Goal: Task Accomplishment & Management: Use online tool/utility

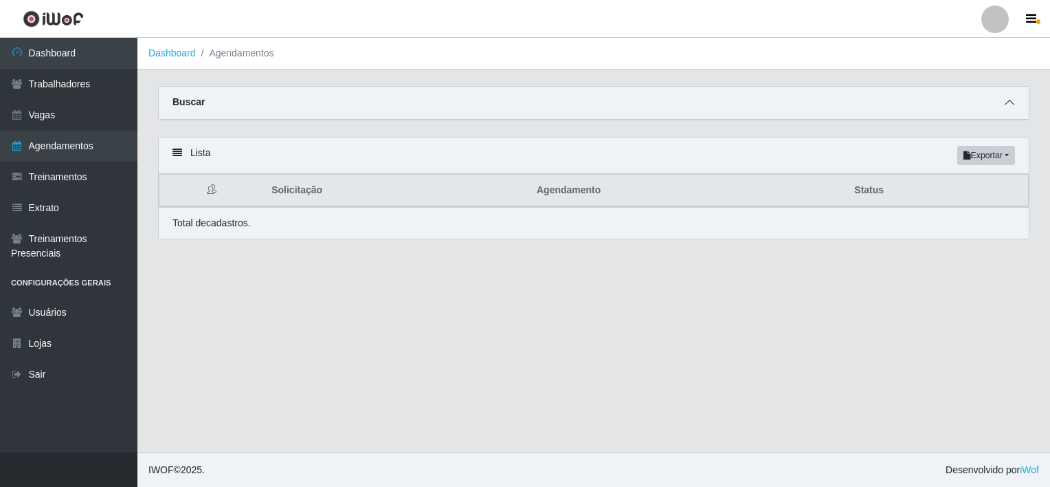
click at [1015, 107] on span at bounding box center [1010, 103] width 16 height 16
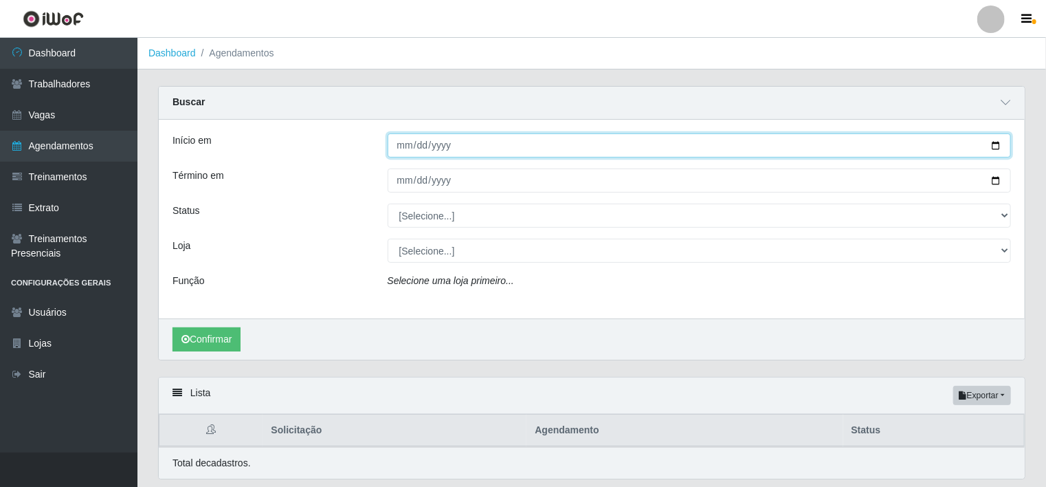
click at [407, 143] on input "Início em" at bounding box center [700, 145] width 624 height 24
click at [405, 146] on input "Início em" at bounding box center [700, 145] width 624 height 24
type input "[DATE]"
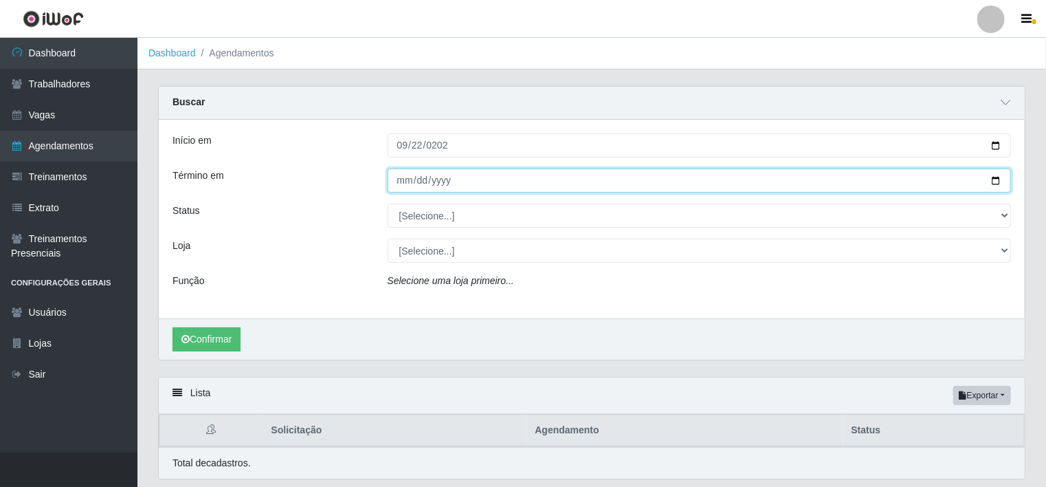
click at [402, 182] on input "Término em" at bounding box center [700, 180] width 624 height 24
type input "[DATE]"
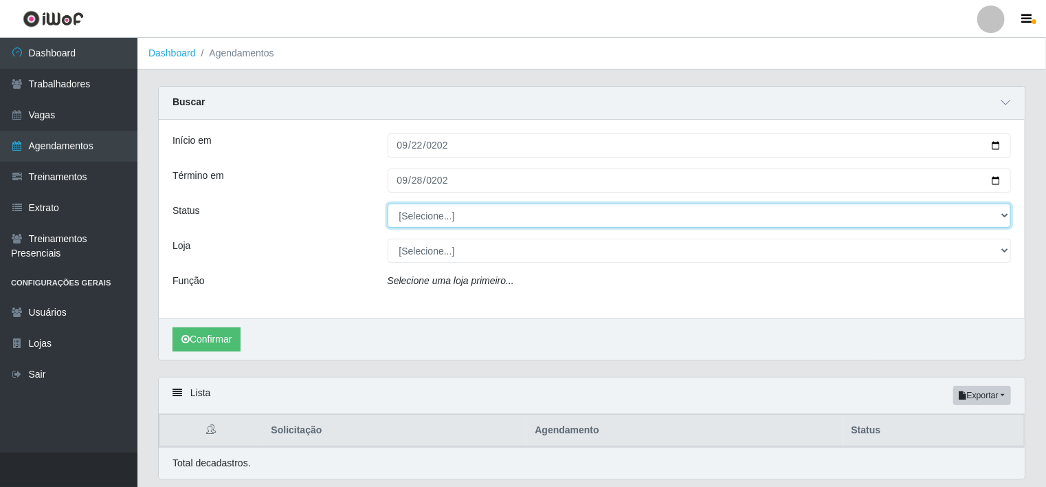
click at [542, 209] on select "[Selecione...] AGENDADO AGUARDANDO LIBERAR EM ANDAMENTO EM REVISÃO FINALIZADO C…" at bounding box center [700, 215] width 624 height 24
select select "FINALIZADO"
click at [388, 203] on select "[Selecione...] AGENDADO AGUARDANDO LIBERAR EM ANDAMENTO EM REVISÃO FINALIZADO C…" at bounding box center [700, 215] width 624 height 24
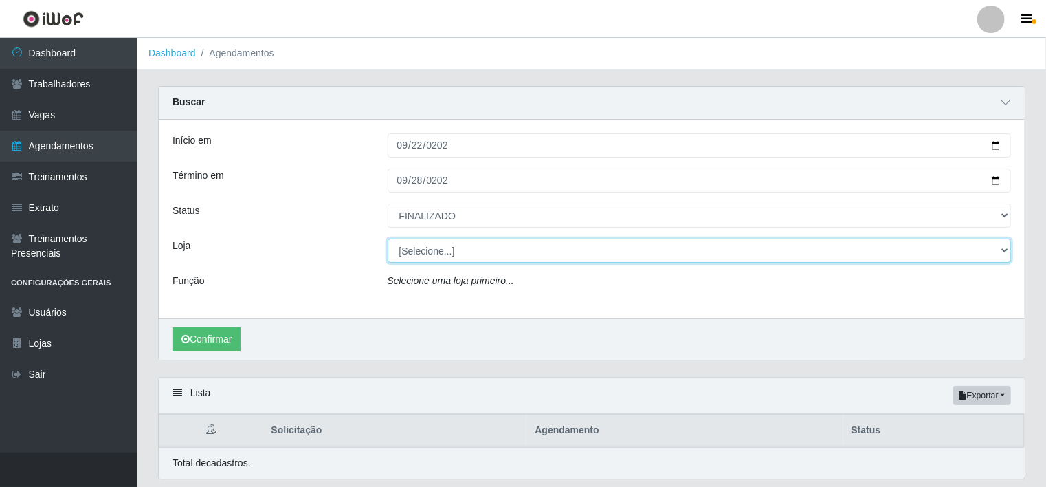
click at [496, 250] on select "[Selecione...] Rede Compras - CD Logistica Rede Compras Supermercados - LOJA 1 …" at bounding box center [700, 251] width 624 height 24
click at [388, 239] on select "[Selecione...] Rede Compras - CD Logistica Rede Compras Supermercados - LOJA 1 …" at bounding box center [700, 251] width 624 height 24
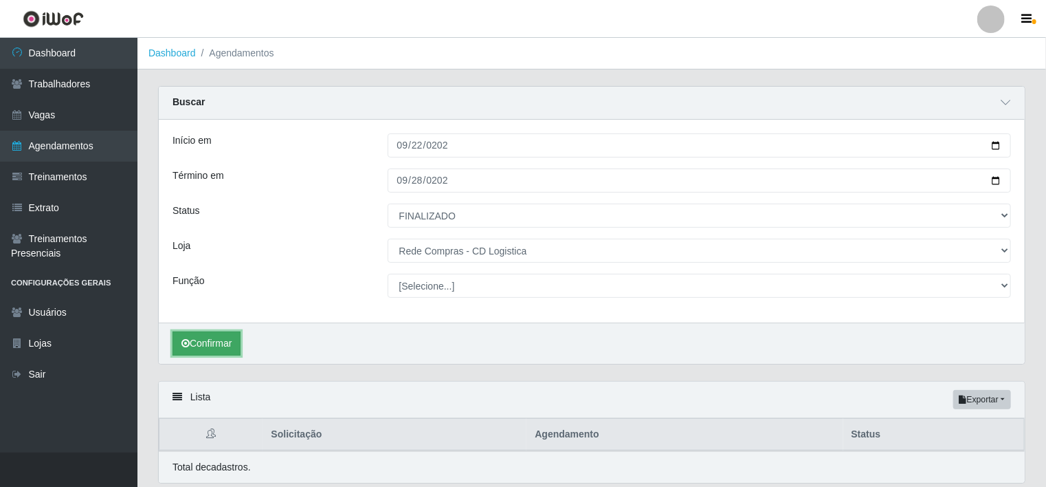
click at [229, 331] on button "Confirmar" at bounding box center [207, 343] width 68 height 24
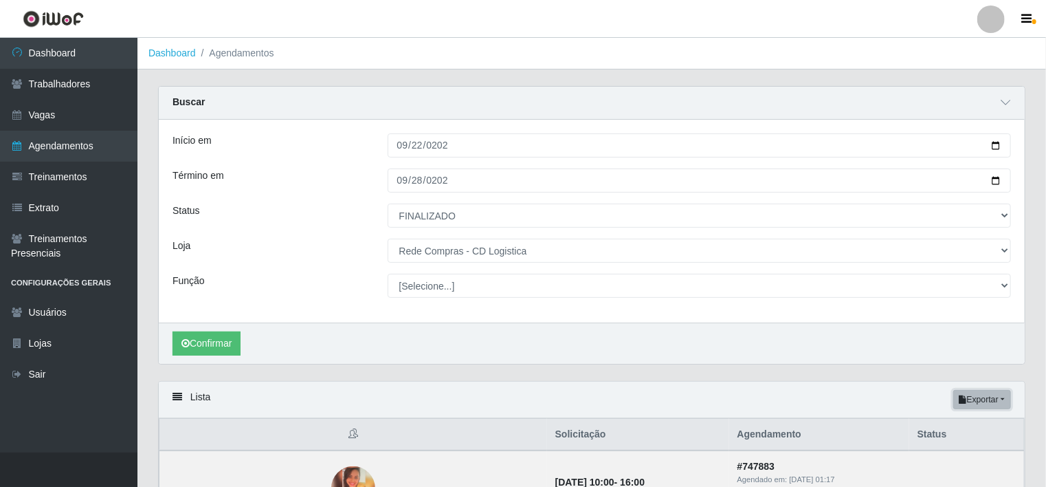
click at [1001, 401] on button "Exportar" at bounding box center [983, 399] width 58 height 19
click at [940, 456] on button "Excel" at bounding box center [957, 454] width 109 height 28
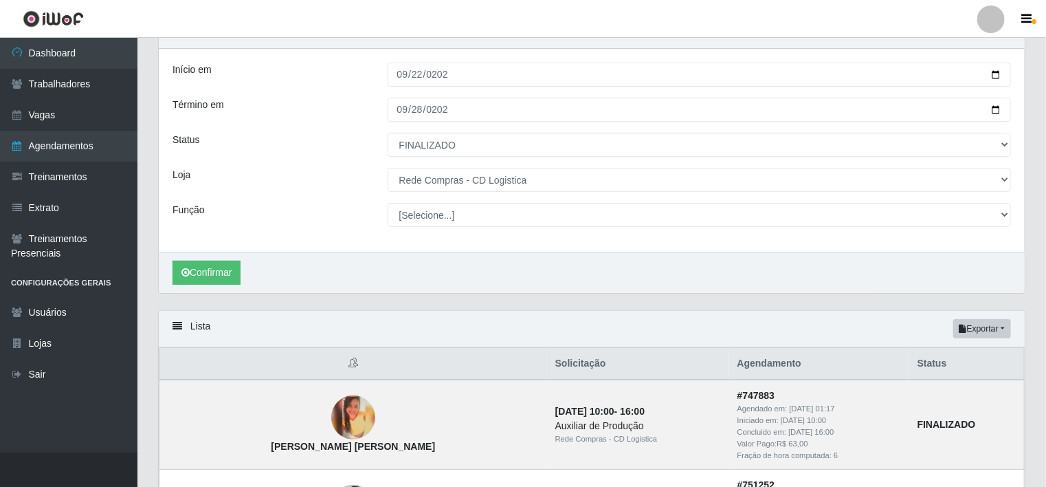
scroll to position [69, 0]
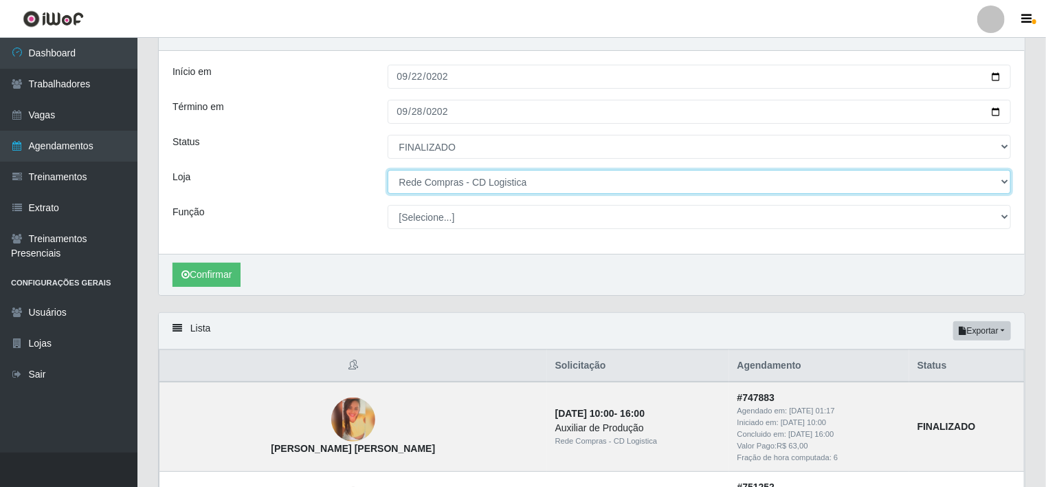
click at [587, 177] on select "[Selecione...] Rede Compras - CD Logistica Rede Compras Supermercados - LOJA 1 …" at bounding box center [700, 182] width 624 height 24
click at [388, 170] on select "[Selecione...] Rede Compras - CD Logistica Rede Compras Supermercados - LOJA 1 …" at bounding box center [700, 182] width 624 height 24
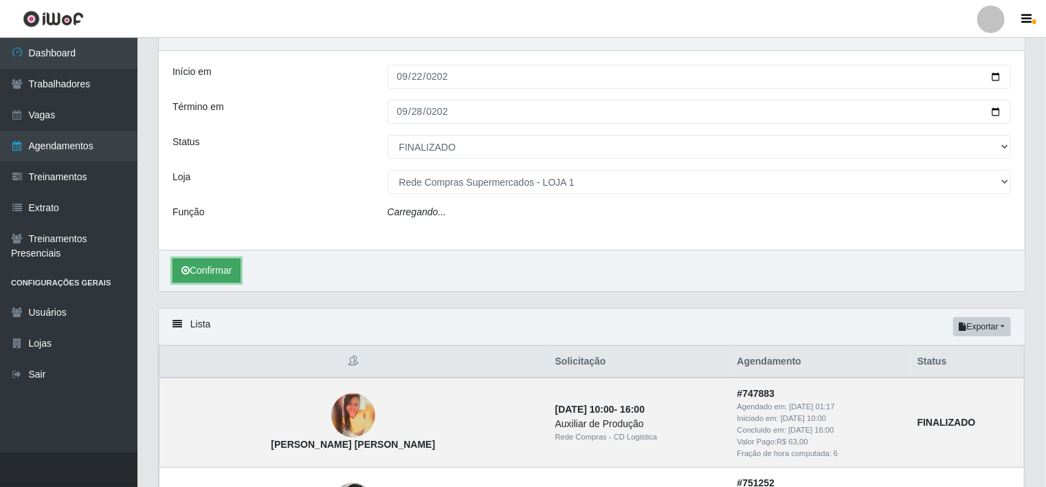
click at [213, 272] on button "Confirmar" at bounding box center [207, 270] width 68 height 24
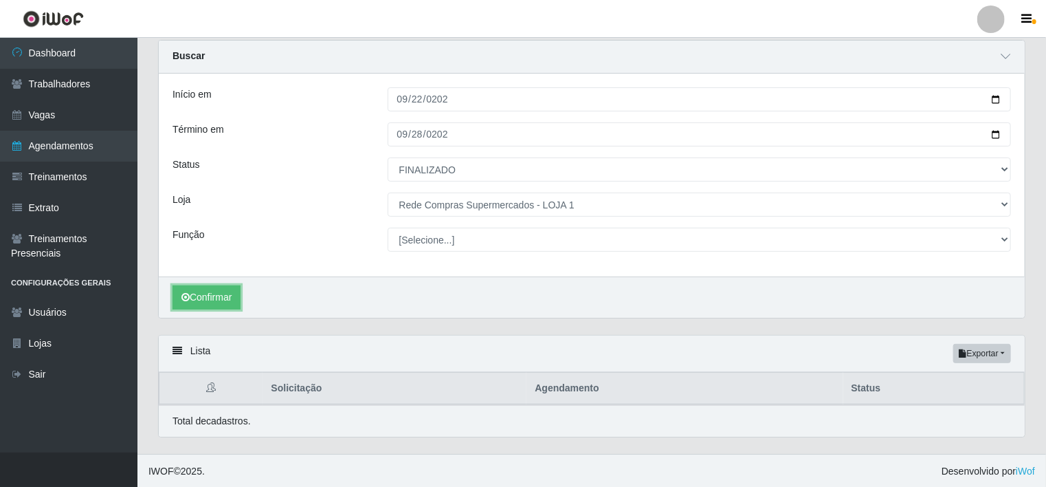
scroll to position [69, 0]
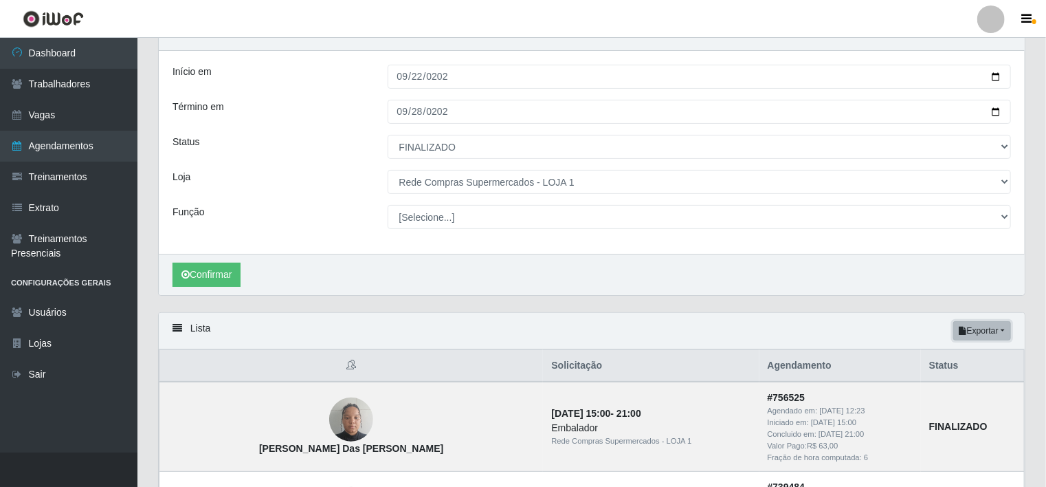
click at [1004, 324] on button "Exportar" at bounding box center [983, 330] width 58 height 19
click at [971, 382] on button "Excel" at bounding box center [957, 385] width 109 height 28
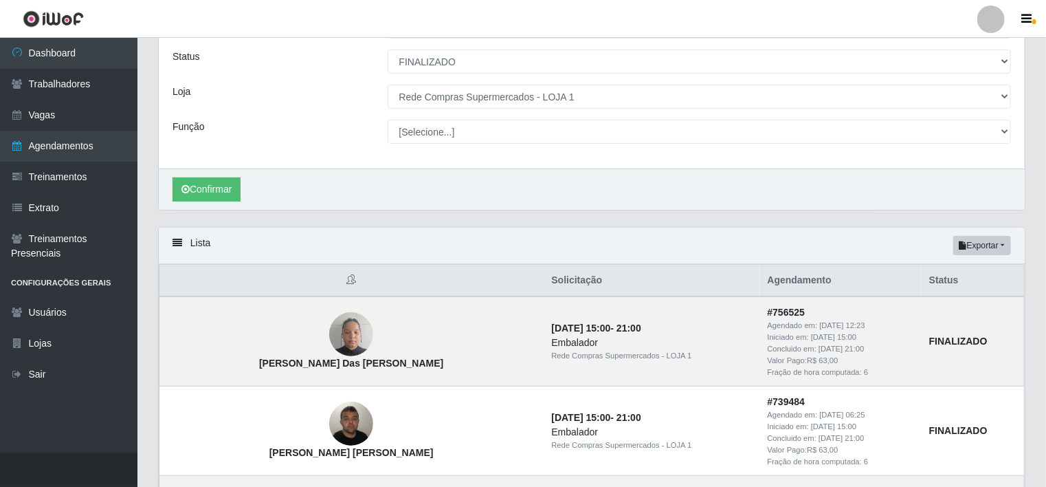
scroll to position [137, 0]
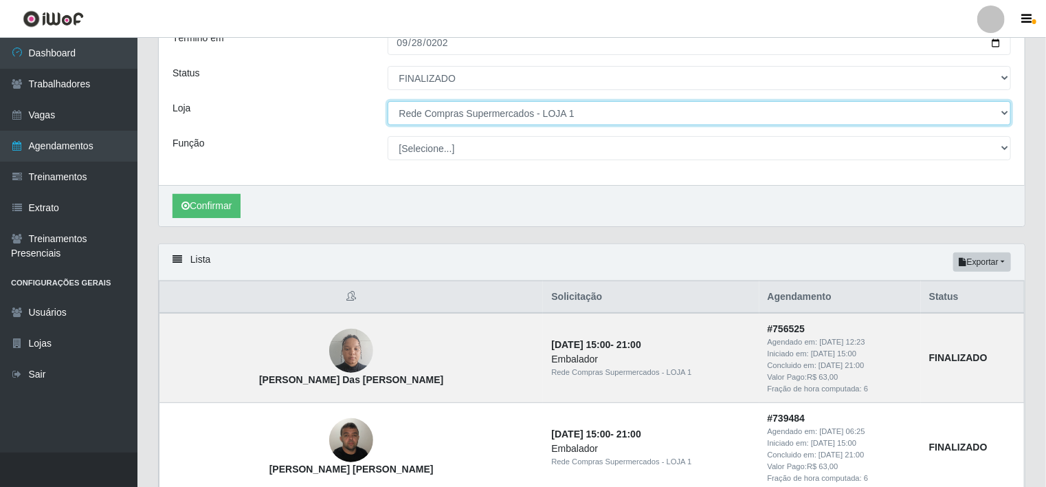
click at [553, 111] on select "[Selecione...] Rede Compras - CD Logistica Rede Compras Supermercados - LOJA 1 …" at bounding box center [700, 113] width 624 height 24
select select "161"
click at [388, 101] on select "[Selecione...] Rede Compras - CD Logistica Rede Compras Supermercados - LOJA 1 …" at bounding box center [700, 113] width 624 height 24
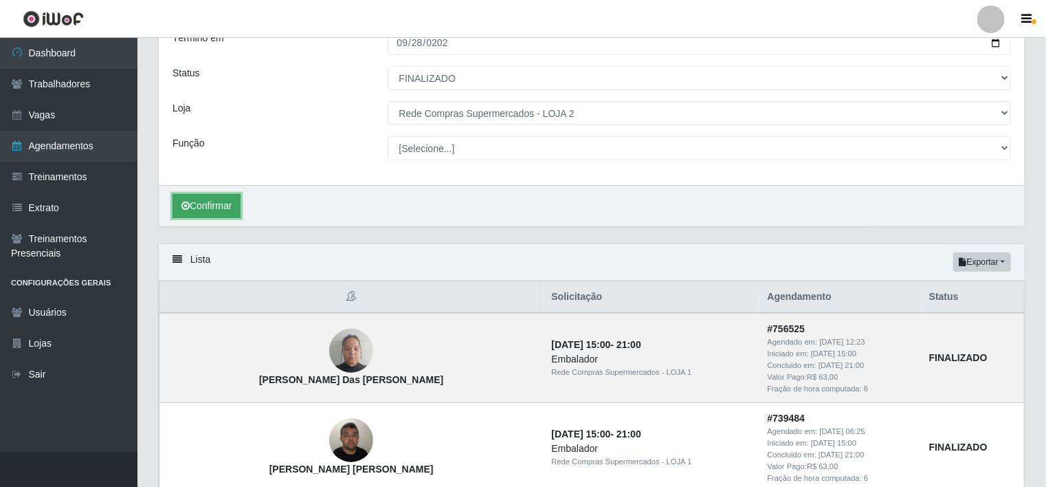
click at [212, 198] on button "Confirmar" at bounding box center [207, 206] width 68 height 24
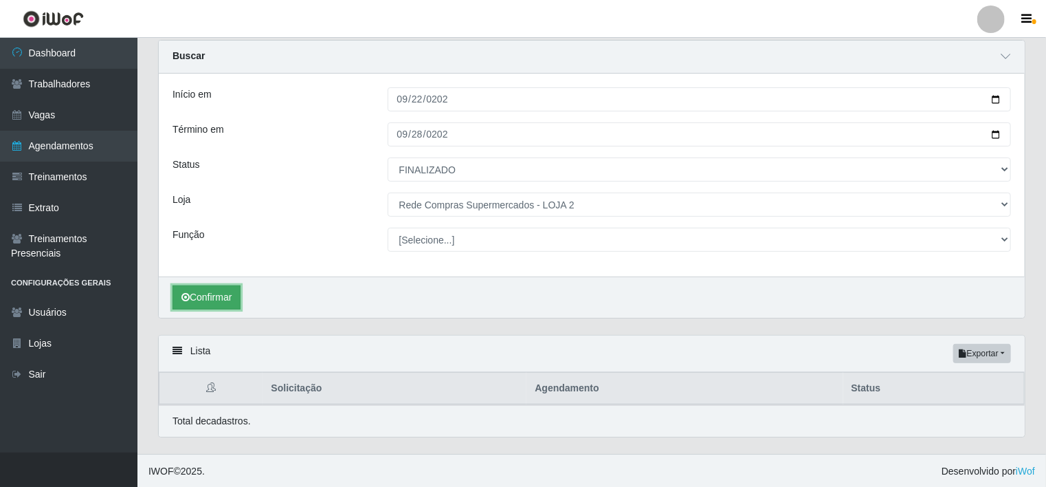
click at [215, 304] on button "Confirmar" at bounding box center [207, 297] width 68 height 24
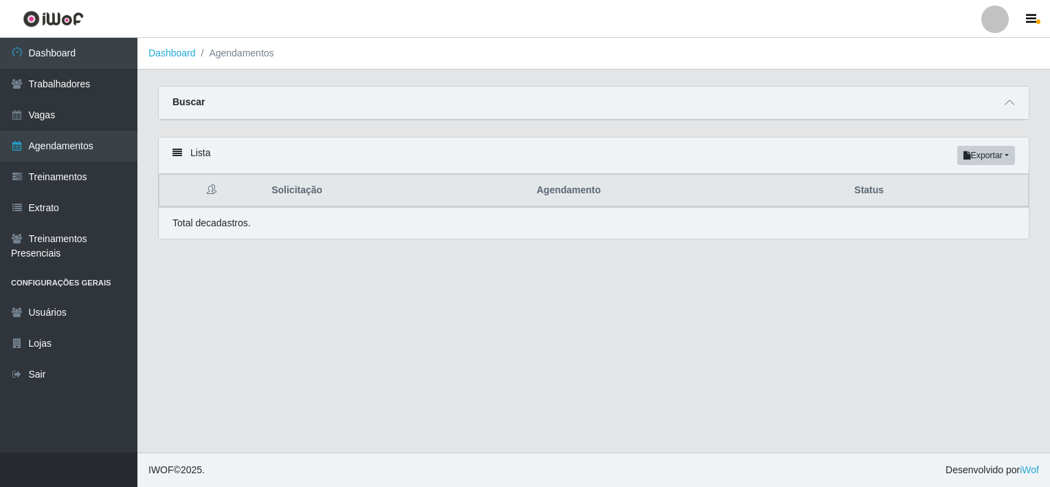
select select "FINALIZADO"
select select "161"
click at [1011, 99] on icon at bounding box center [1010, 103] width 10 height 10
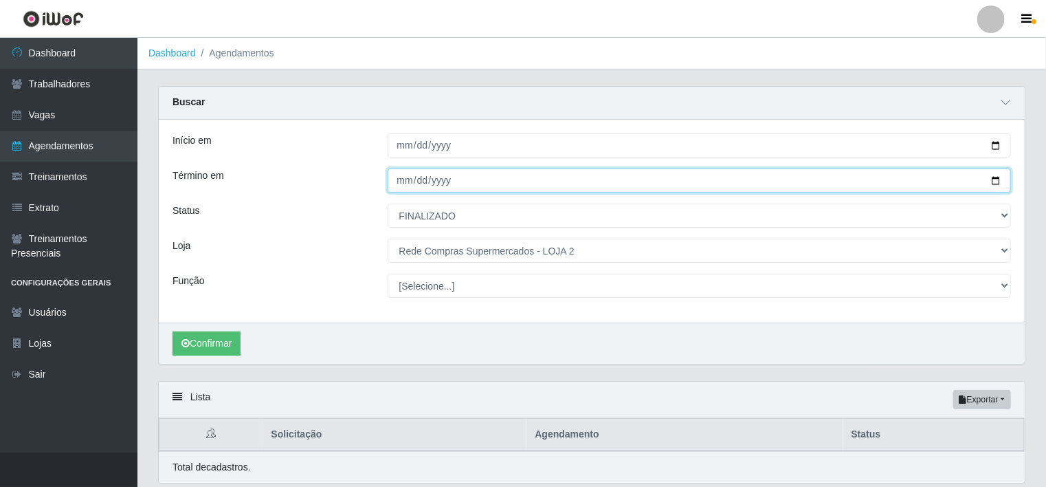
click at [496, 179] on input "[DATE]" at bounding box center [700, 180] width 624 height 24
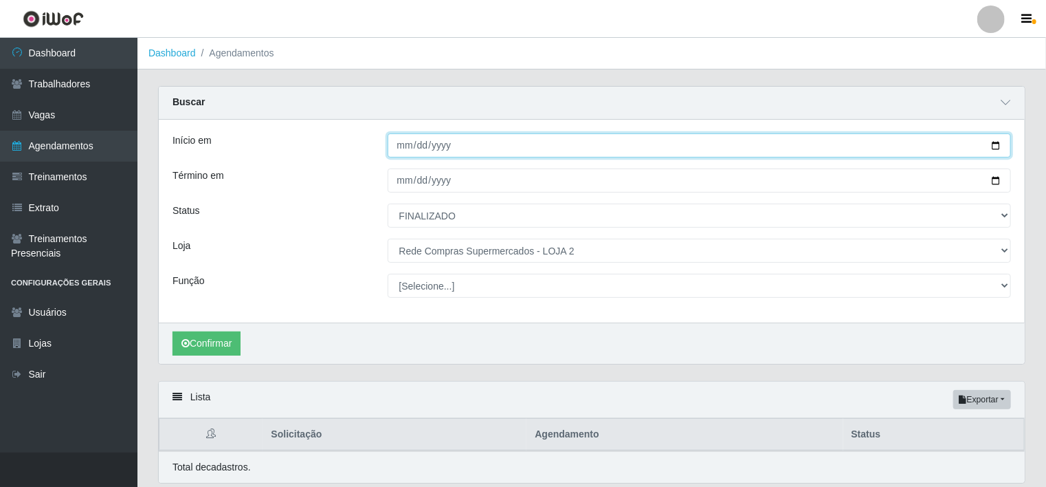
click at [418, 146] on input "[DATE]" at bounding box center [700, 145] width 624 height 24
click at [447, 146] on input "[DATE]" at bounding box center [700, 145] width 624 height 24
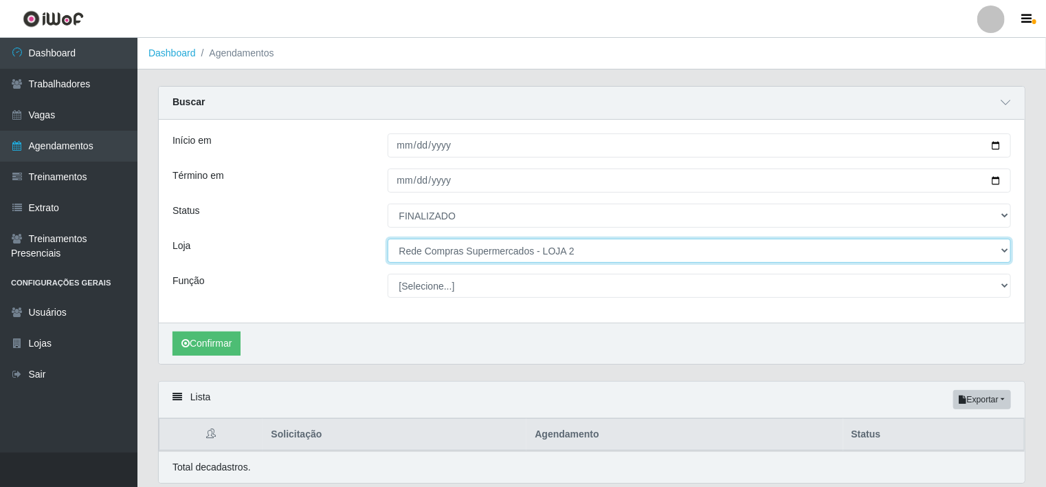
click at [500, 245] on select "[Selecione...] Rede Compras - CD Logistica Rede Compras Supermercados - LOJA 1 …" at bounding box center [700, 251] width 624 height 24
click at [525, 247] on select "[Selecione...] Rede Compras - CD Logistica Rede Compras Supermercados - LOJA 1 …" at bounding box center [700, 251] width 624 height 24
click at [388, 239] on select "[Selecione...] Rede Compras - CD Logistica Rede Compras Supermercados - LOJA 1 …" at bounding box center [700, 251] width 624 height 24
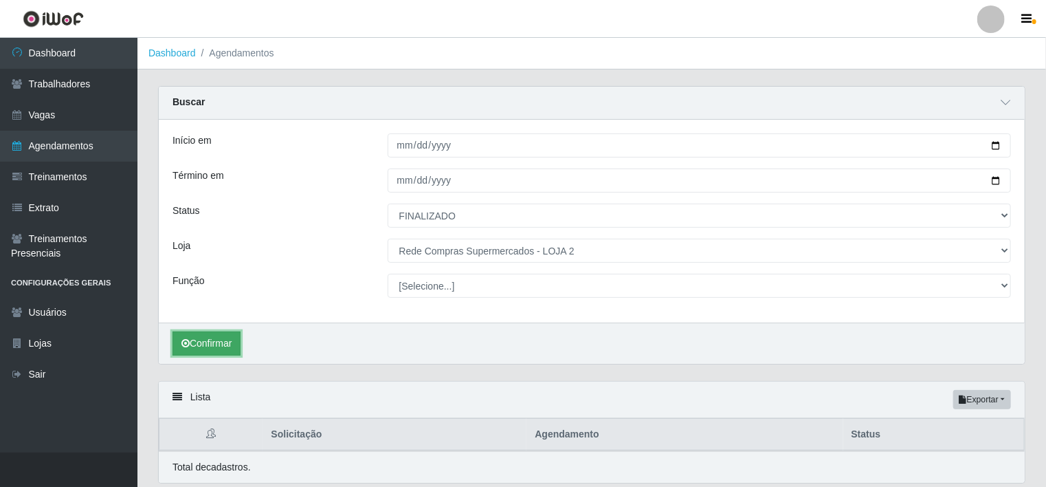
click at [208, 343] on button "Confirmar" at bounding box center [207, 343] width 68 height 24
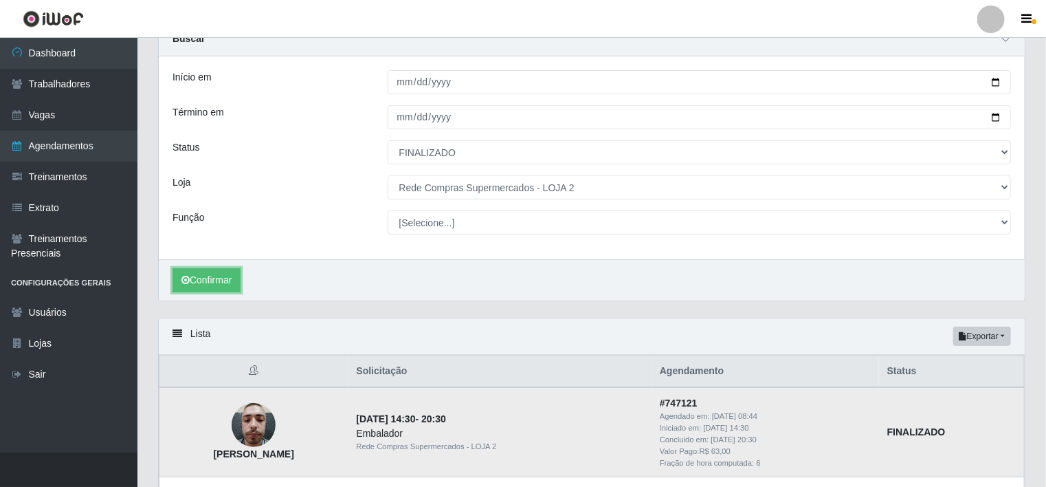
scroll to position [137, 0]
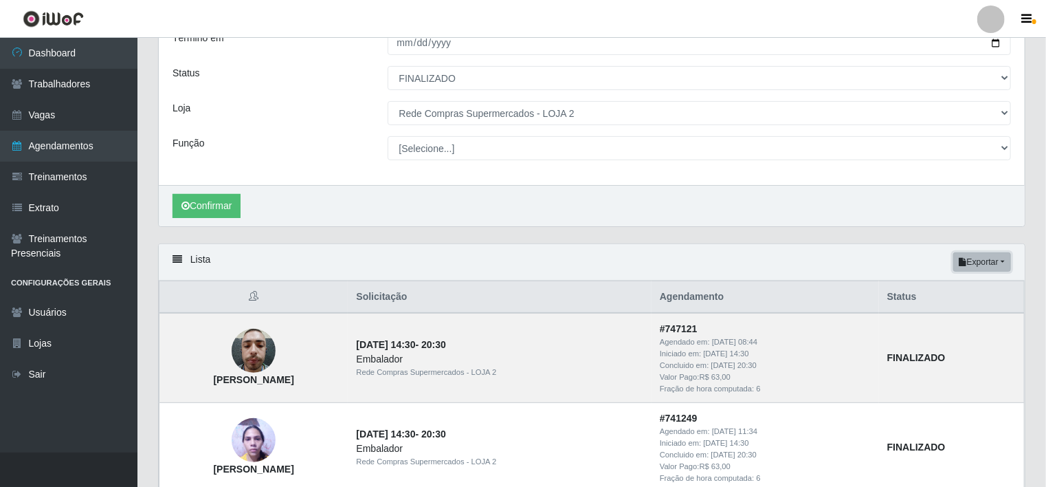
click at [1001, 261] on button "Exportar" at bounding box center [983, 261] width 58 height 19
click at [944, 316] on button "Excel" at bounding box center [957, 316] width 109 height 28
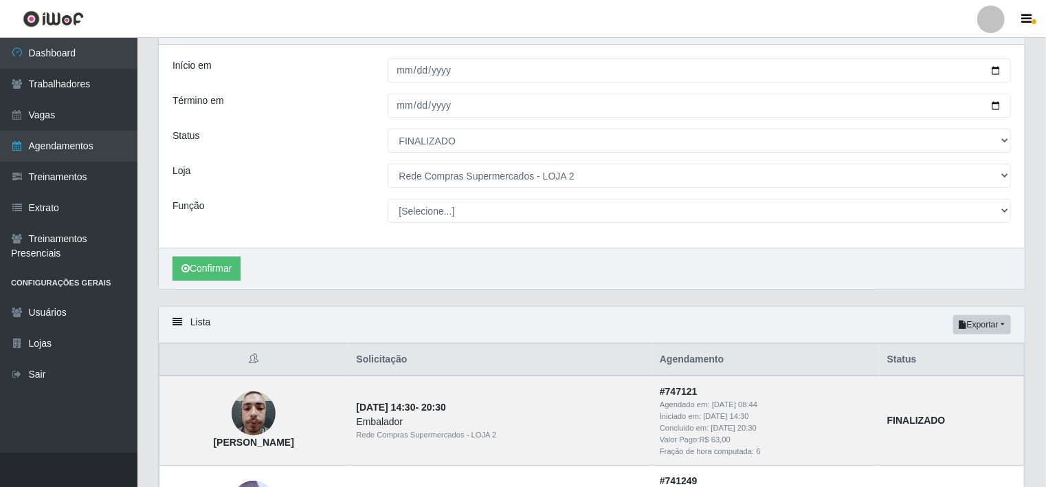
scroll to position [0, 0]
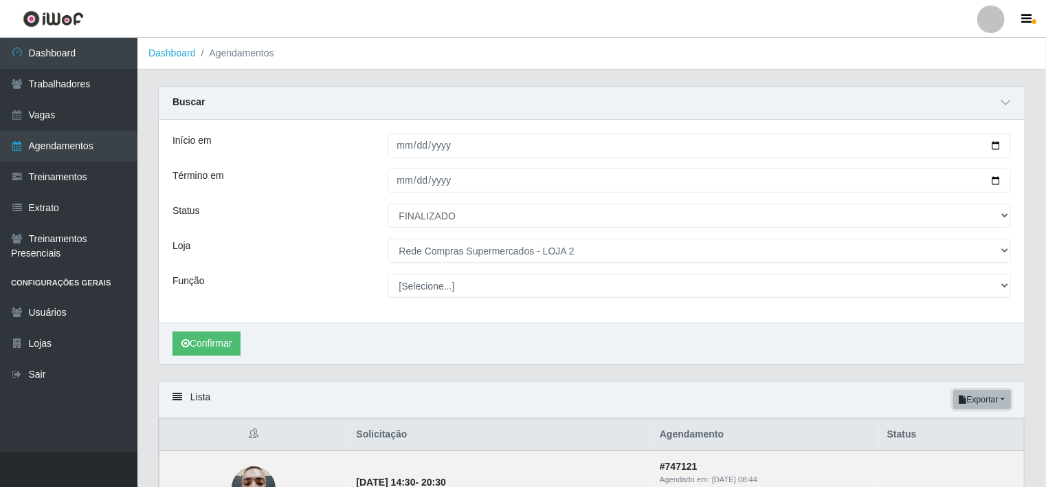
click at [996, 393] on button "Exportar" at bounding box center [983, 399] width 58 height 19
click at [938, 454] on button "Excel" at bounding box center [957, 454] width 109 height 28
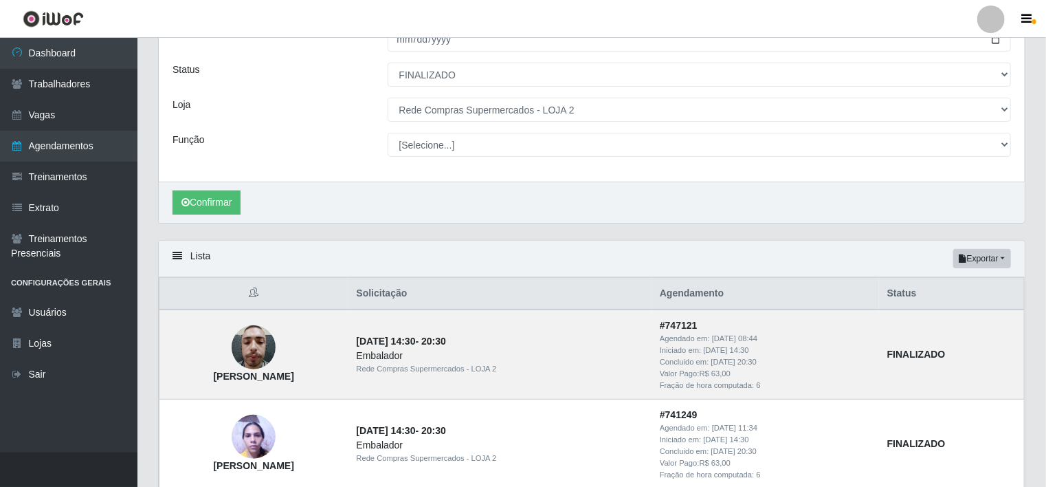
scroll to position [137, 0]
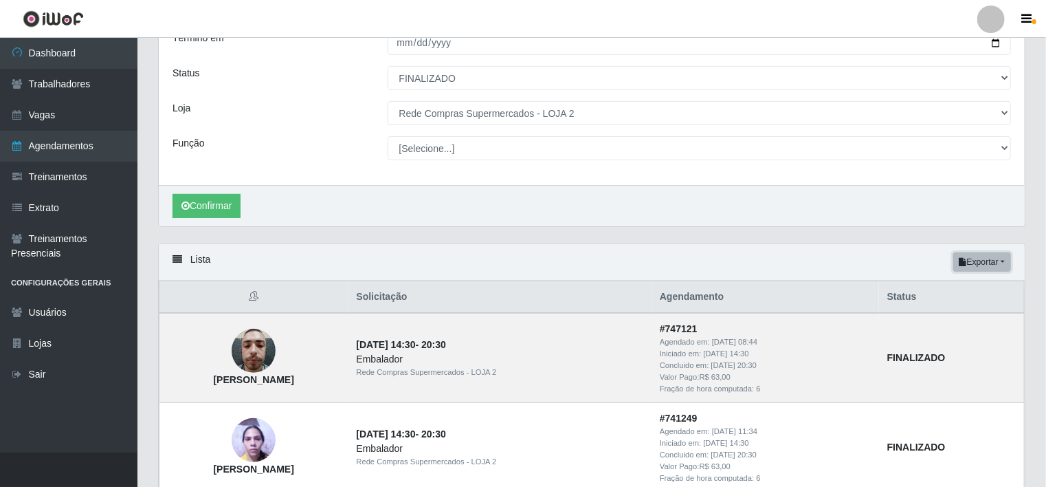
click at [1000, 258] on button "Exportar" at bounding box center [983, 261] width 58 height 19
click at [927, 316] on button "Excel" at bounding box center [957, 316] width 109 height 28
click at [999, 264] on button "Exportar" at bounding box center [983, 261] width 58 height 19
click at [933, 318] on button "Excel" at bounding box center [957, 316] width 109 height 28
click at [1027, 25] on icon "button" at bounding box center [1027, 19] width 10 height 12
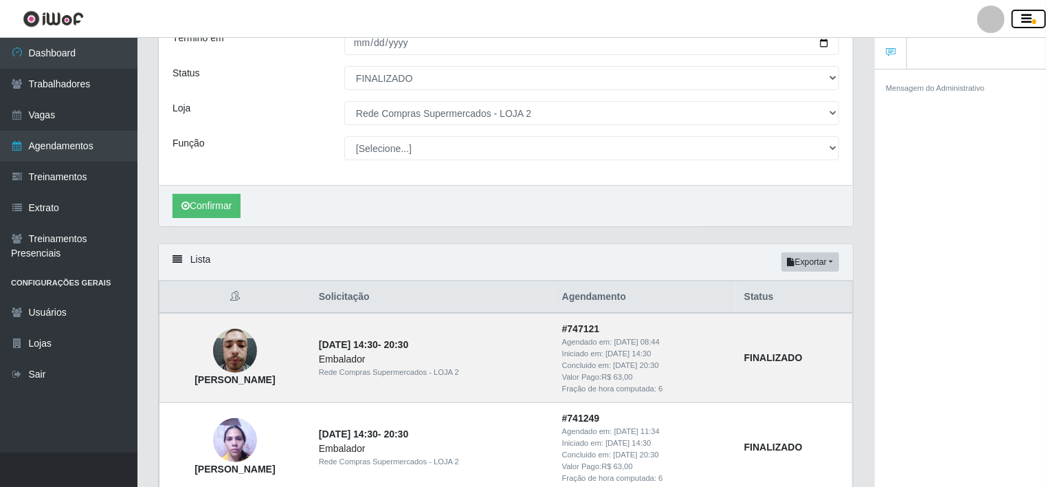
click at [1028, 21] on icon "button" at bounding box center [1027, 19] width 10 height 12
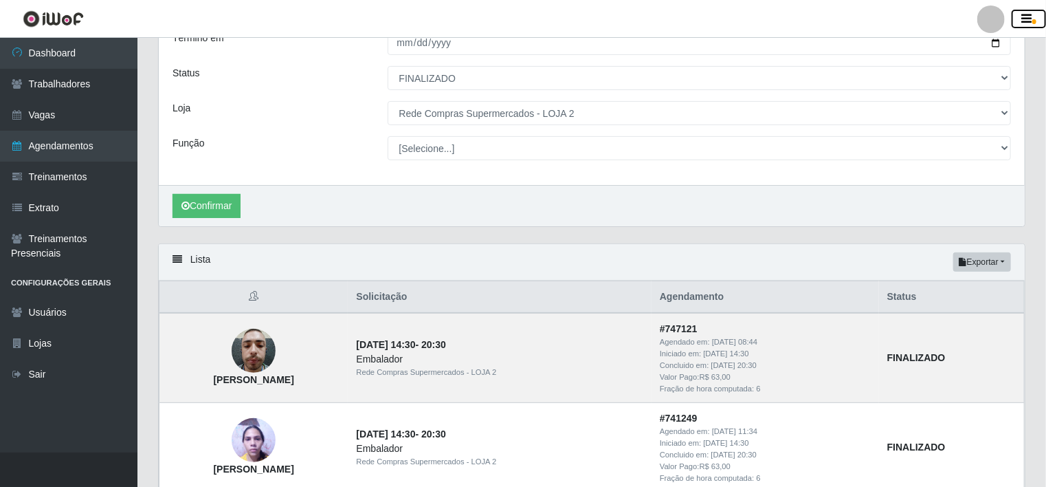
click at [1028, 20] on icon "button" at bounding box center [1027, 19] width 10 height 12
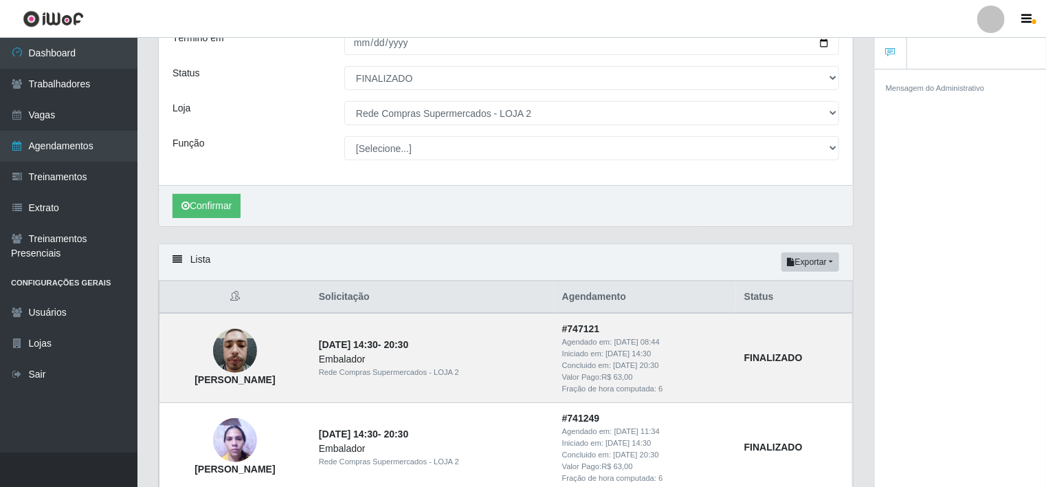
click at [892, 55] on icon at bounding box center [891, 52] width 10 height 10
